Goal: Information Seeking & Learning: Learn about a topic

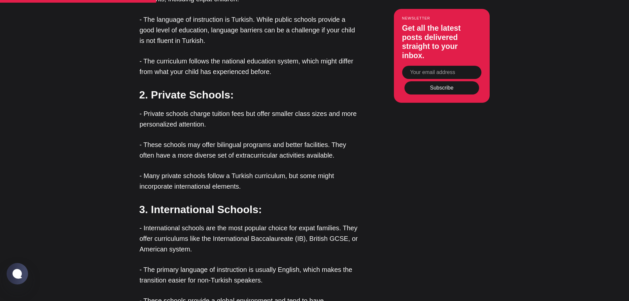
scroll to position [891, 0]
drag, startPoint x: 225, startPoint y: 132, endPoint x: 303, endPoint y: 144, distance: 78.7
click at [334, 139] on p "- These schools may offer bilingual programs and better facilities. They often …" at bounding box center [250, 149] width 221 height 21
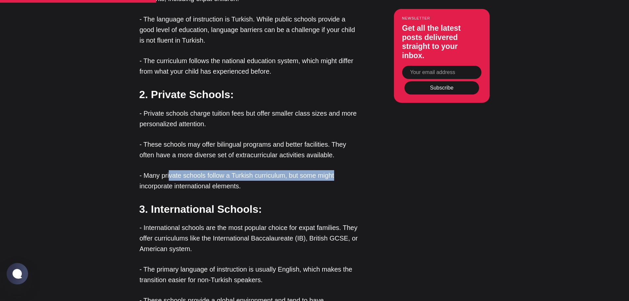
drag, startPoint x: 170, startPoint y: 165, endPoint x: 300, endPoint y: 171, distance: 129.8
click at [335, 170] on p "- Many private schools follow a Turkish curriculum, but some might incorporate …" at bounding box center [250, 180] width 221 height 21
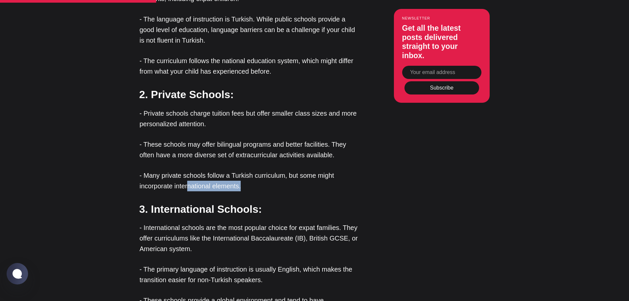
drag, startPoint x: 188, startPoint y: 175, endPoint x: 249, endPoint y: 176, distance: 60.4
click at [249, 176] on p "- Many private schools follow a Turkish curriculum, but some might incorporate …" at bounding box center [250, 180] width 221 height 21
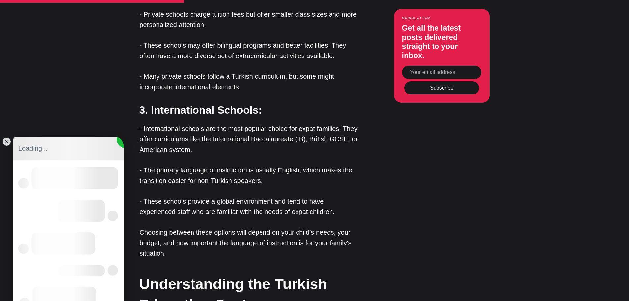
scroll to position [0, 0]
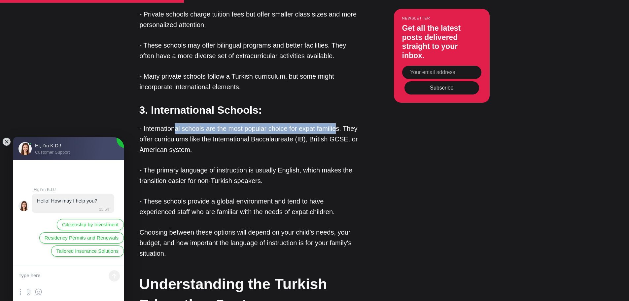
drag, startPoint x: 174, startPoint y: 119, endPoint x: 336, endPoint y: 121, distance: 161.7
click at [336, 123] on p "- International schools are the most popular choice for expat families. They of…" at bounding box center [250, 139] width 221 height 32
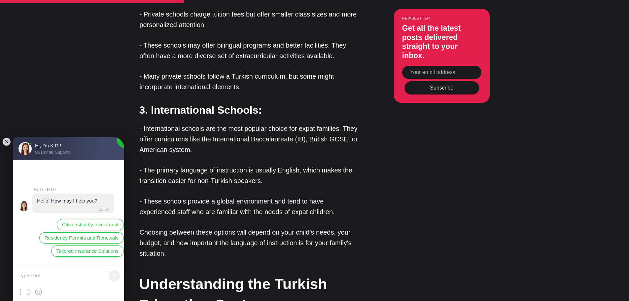
click at [65, 277] on textarea at bounding box center [68, 276] width 111 height 20
type textarea "school information"
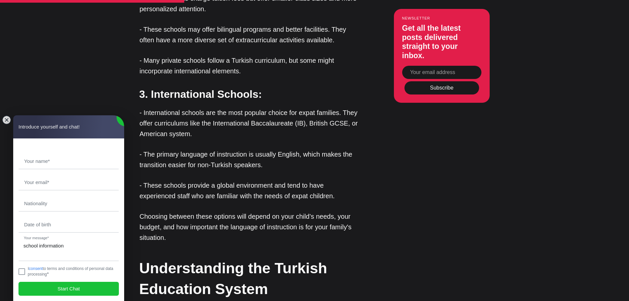
scroll to position [1023, 0]
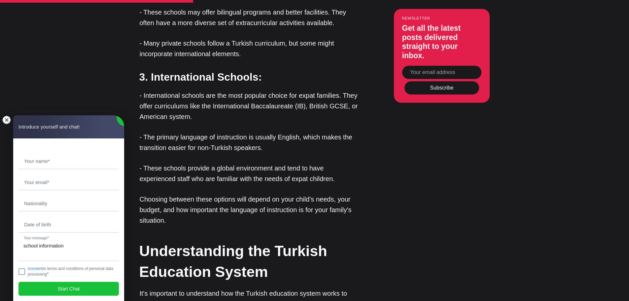
click at [7, 122] on jdiv at bounding box center [6, 119] width 9 height 9
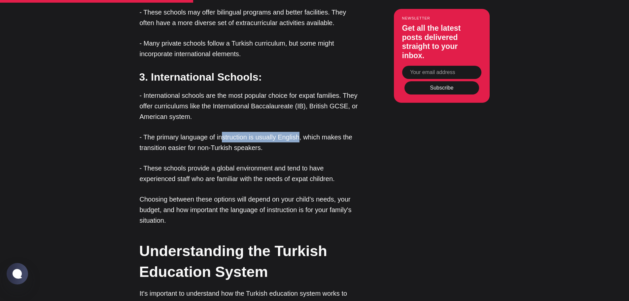
drag, startPoint x: 223, startPoint y: 127, endPoint x: 297, endPoint y: 124, distance: 74.6
click at [297, 132] on p "- The primary language of instruction is usually English, which makes the trans…" at bounding box center [250, 142] width 221 height 21
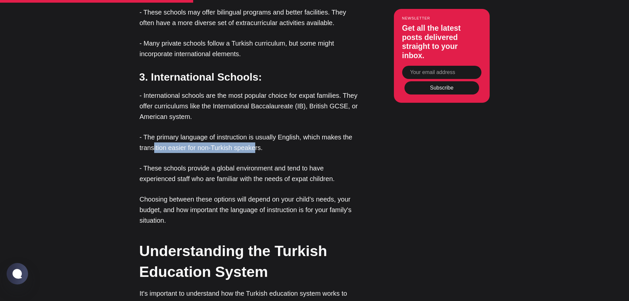
drag, startPoint x: 152, startPoint y: 136, endPoint x: 253, endPoint y: 136, distance: 101.0
click at [253, 136] on p "- The primary language of instruction is usually English, which makes the trans…" at bounding box center [250, 142] width 221 height 21
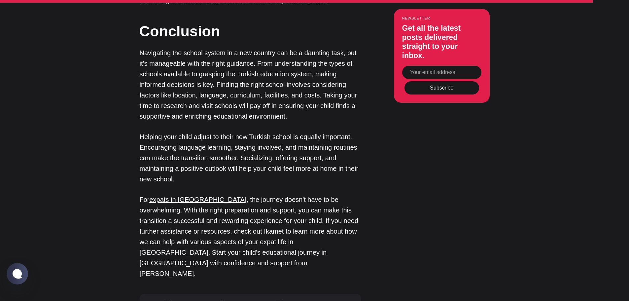
scroll to position [2442, 0]
click at [187, 195] on u "expats in [GEOGRAPHIC_DATA]" at bounding box center [197, 198] width 97 height 7
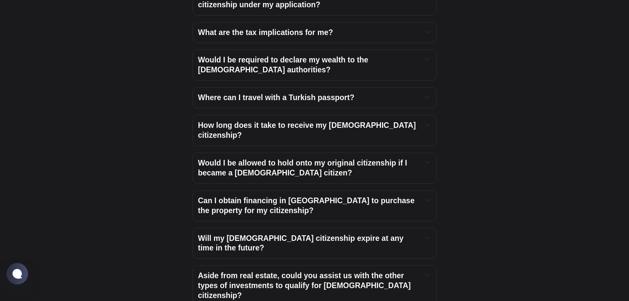
scroll to position [2574, 0]
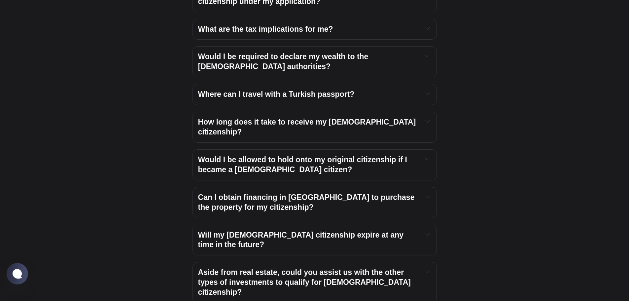
click at [279, 224] on div "Will my Turkish citizenship expire at any time in the future? No. Once you have…" at bounding box center [314, 239] width 244 height 31
click at [288, 230] on span "Will my Turkish citizenship expire at any time in the future?" at bounding box center [302, 239] width 208 height 18
